Goal: Task Accomplishment & Management: Manage account settings

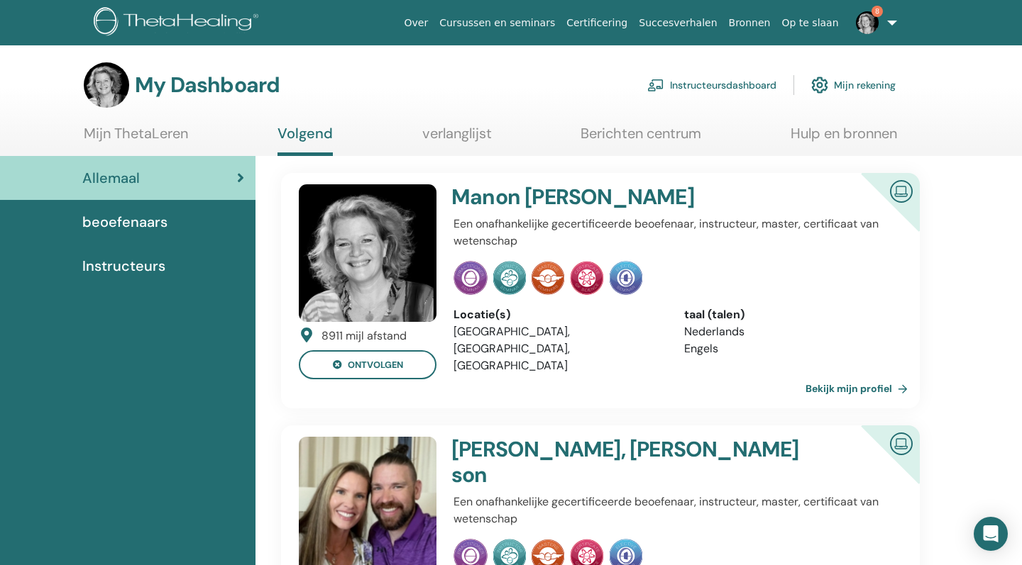
click at [714, 80] on link "Instructeursdashboard" at bounding box center [711, 85] width 129 height 31
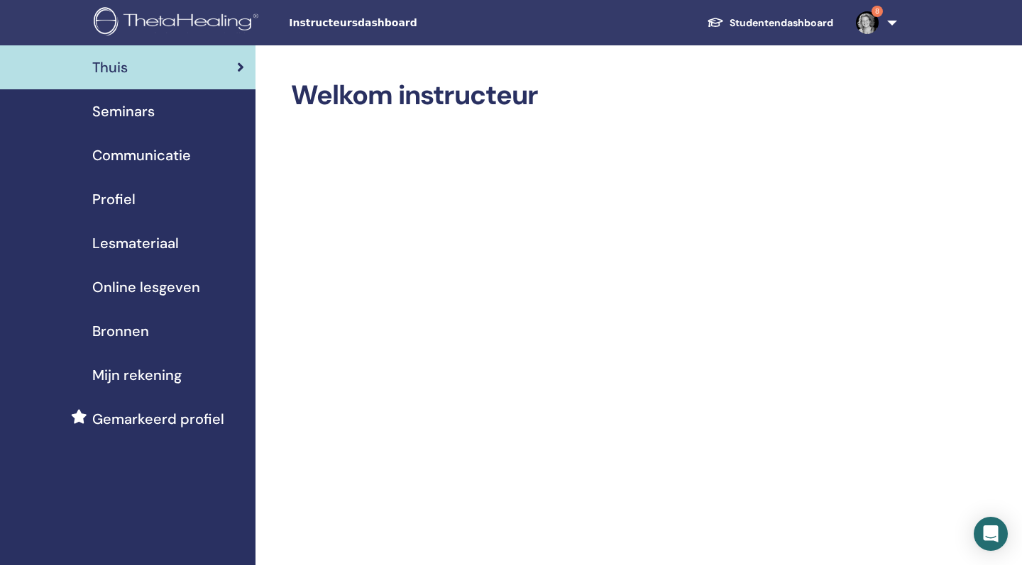
click at [141, 99] on link "Seminars" at bounding box center [127, 111] width 255 height 44
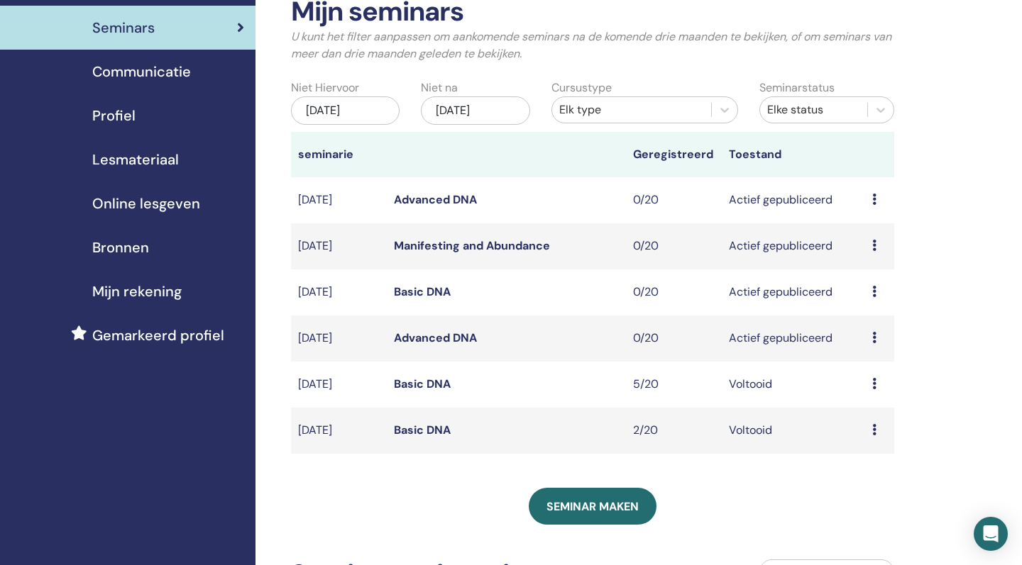
scroll to position [50, 0]
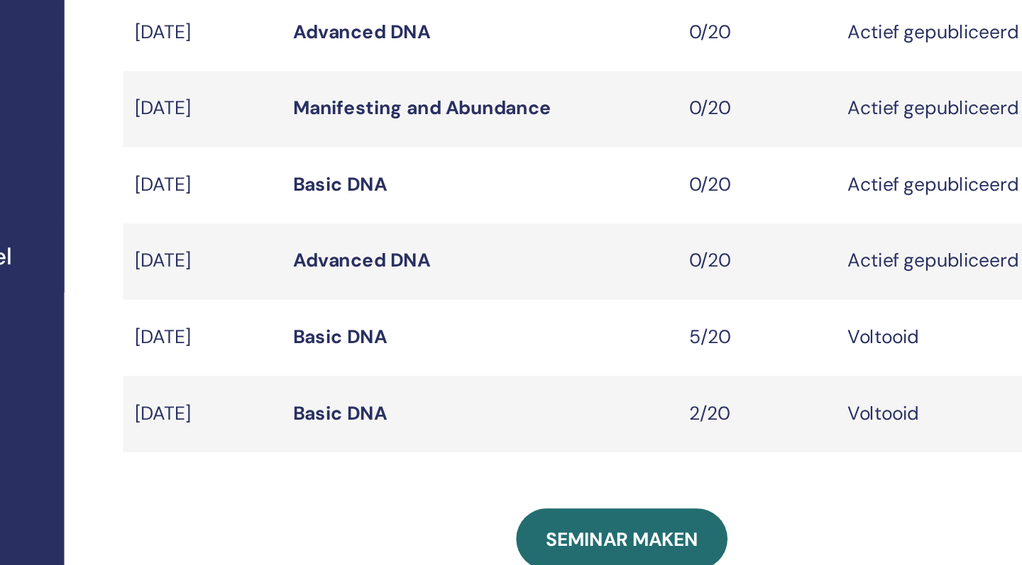
click at [394, 318] on link "Basic DNA" at bounding box center [422, 325] width 57 height 15
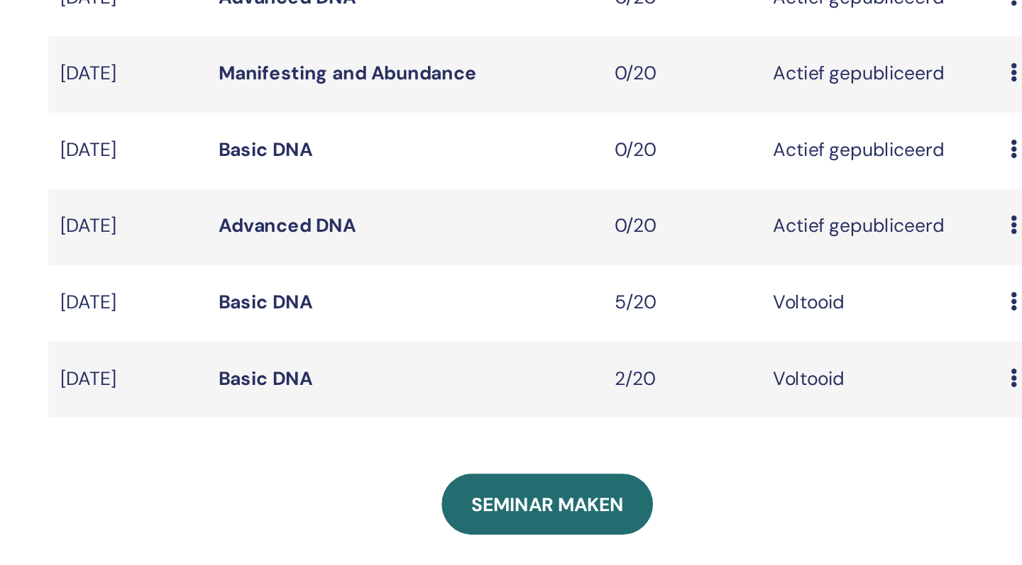
scroll to position [62, 0]
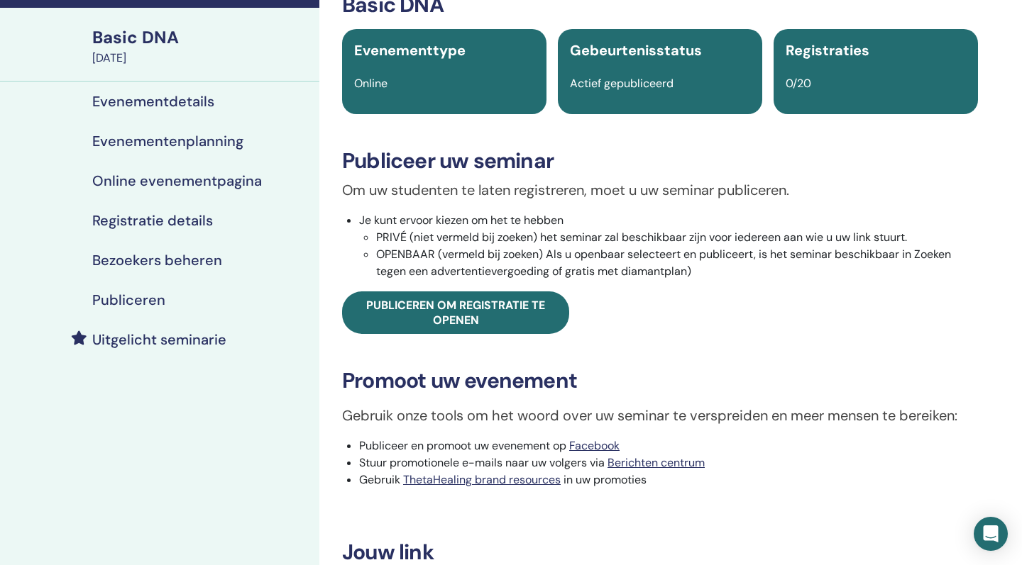
scroll to position [89, 0]
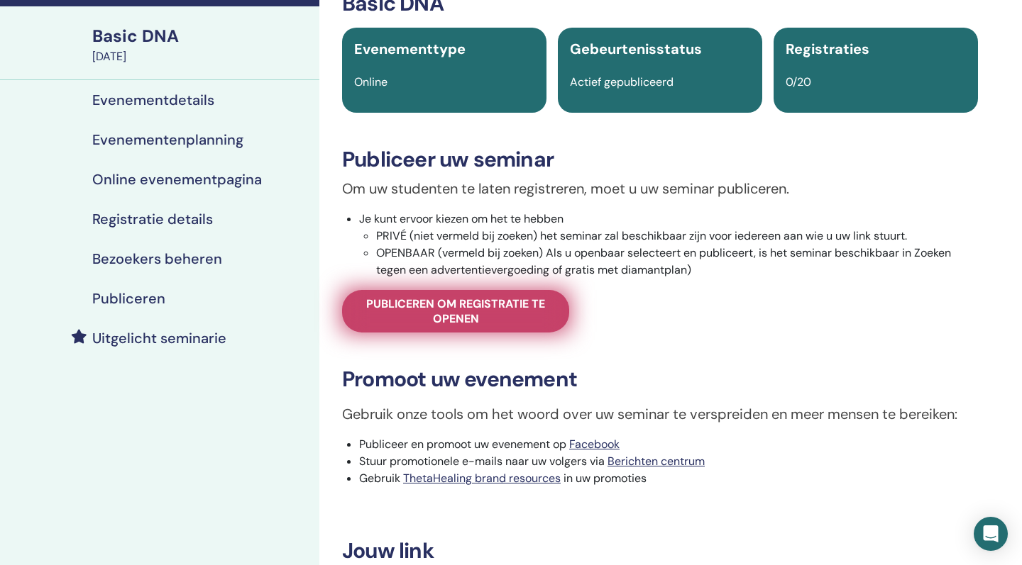
click at [499, 301] on span "Publiceren om registratie te openen" at bounding box center [456, 312] width 192 height 30
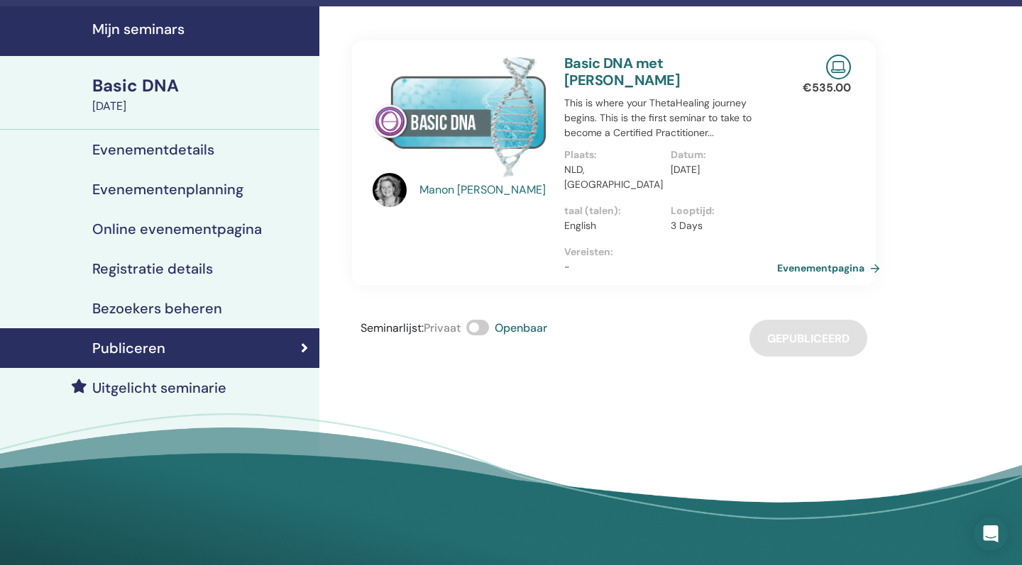
scroll to position [35, 0]
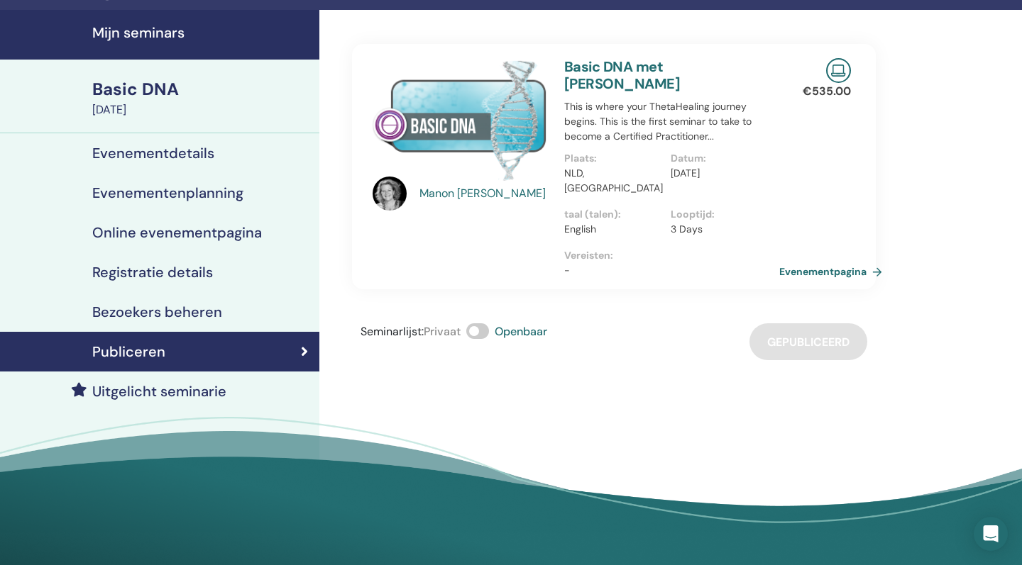
click at [811, 261] on link "Evenementpagina" at bounding box center [833, 271] width 109 height 21
